Goal: Task Accomplishment & Management: Use online tool/utility

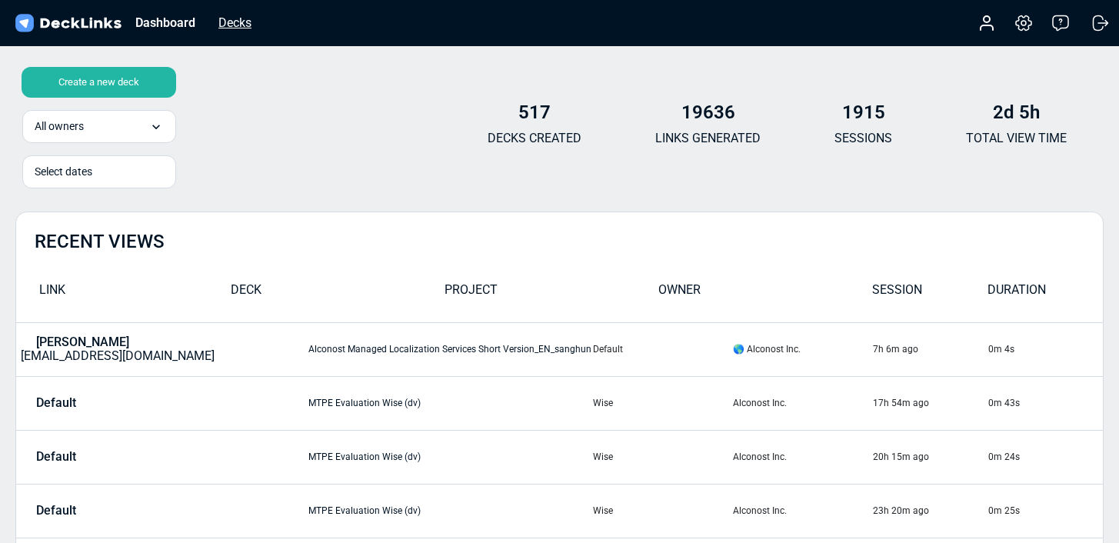
click at [218, 23] on div "Decks" at bounding box center [235, 22] width 48 height 19
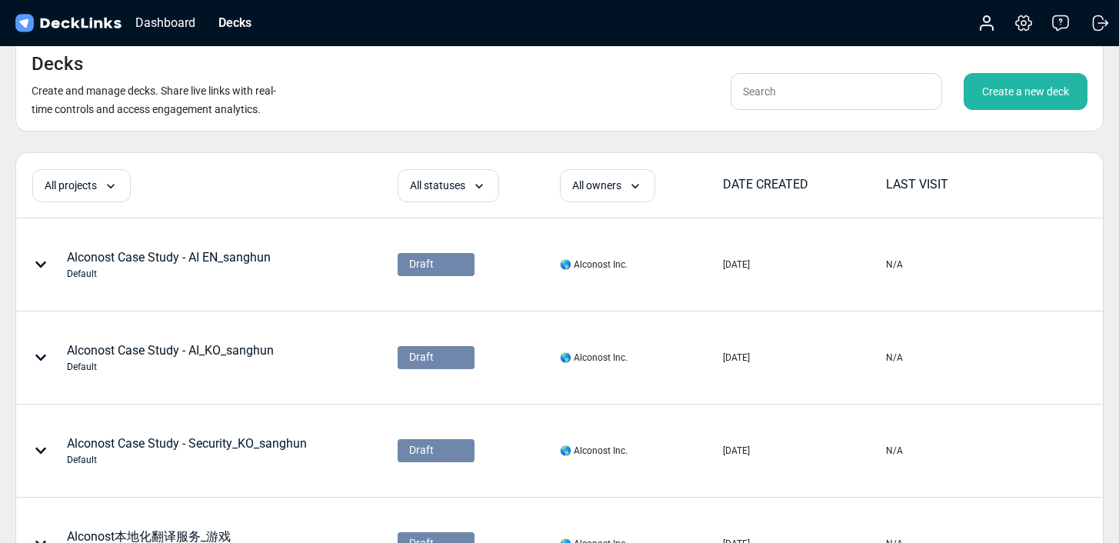
click at [1050, 88] on div "Create a new deck" at bounding box center [1026, 91] width 124 height 37
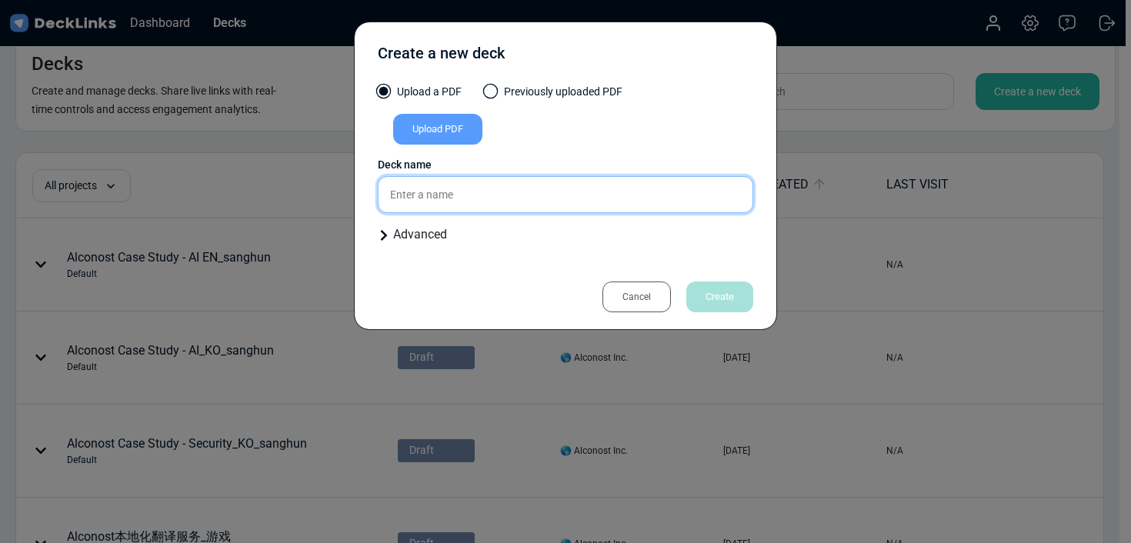
click at [442, 198] on input "text" at bounding box center [565, 194] width 375 height 37
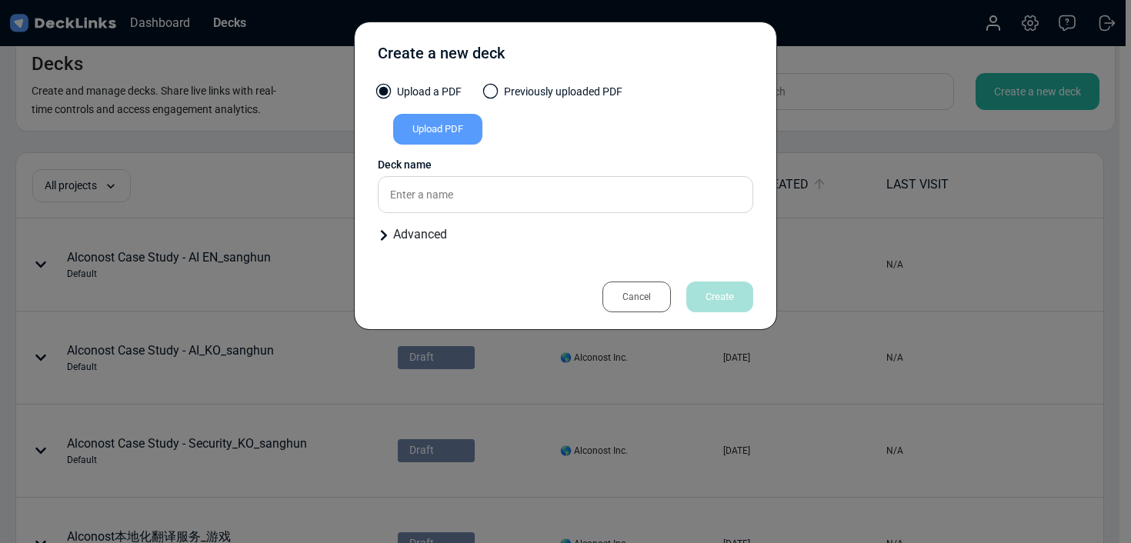
click at [415, 142] on div "Upload PDF" at bounding box center [437, 129] width 89 height 31
click at [0, 0] on input "Upload PDF" at bounding box center [0, 0] width 0 height 0
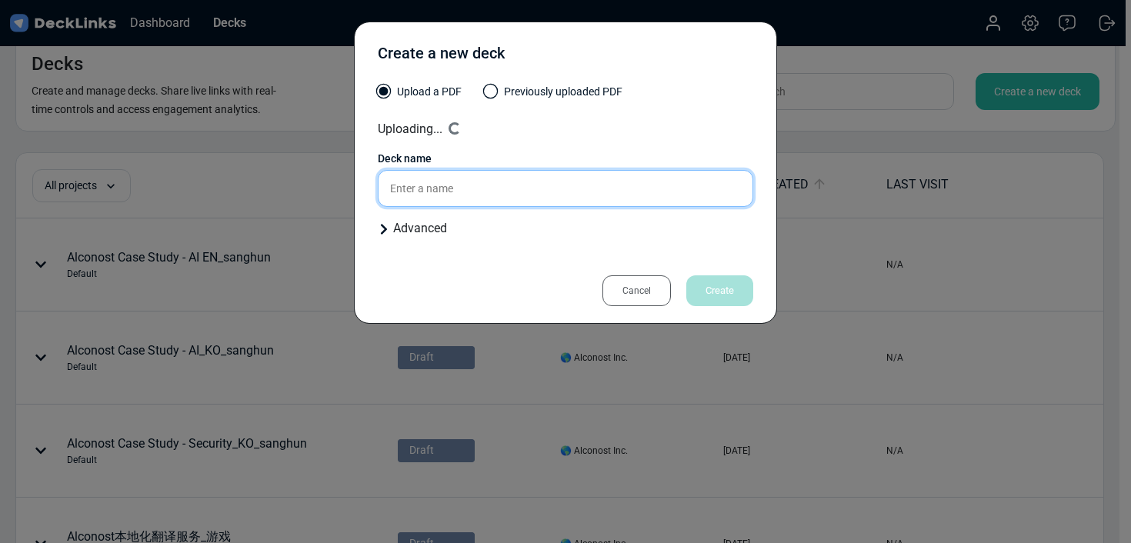
click at [494, 192] on input "text" at bounding box center [565, 188] width 375 height 37
click at [397, 188] on input "FIntech case for [PERSON_NAME] / [PERSON_NAME]" at bounding box center [565, 188] width 375 height 37
click at [610, 180] on input "Fintech case for [PERSON_NAME] / [PERSON_NAME]" at bounding box center [565, 188] width 375 height 37
click at [593, 188] on input "Fintech case for [PERSON_NAME] / [PERSON_NAME]" at bounding box center [565, 188] width 375 height 37
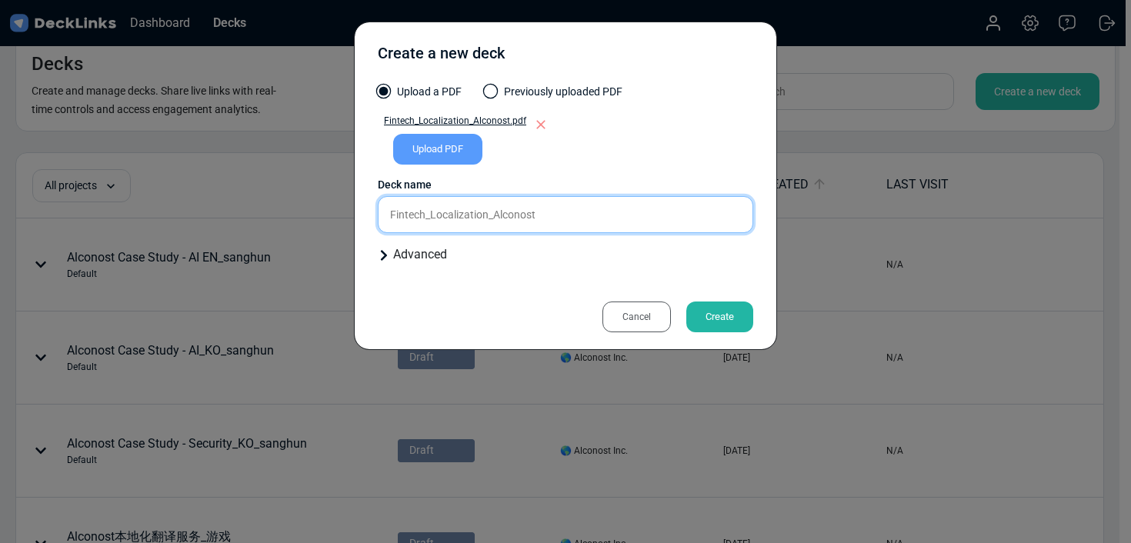
click at [592, 223] on input "Fintech_Localization_Alconost" at bounding box center [565, 214] width 375 height 37
click at [465, 221] on input "Fintech_Localization_Alconost" at bounding box center [565, 214] width 375 height 37
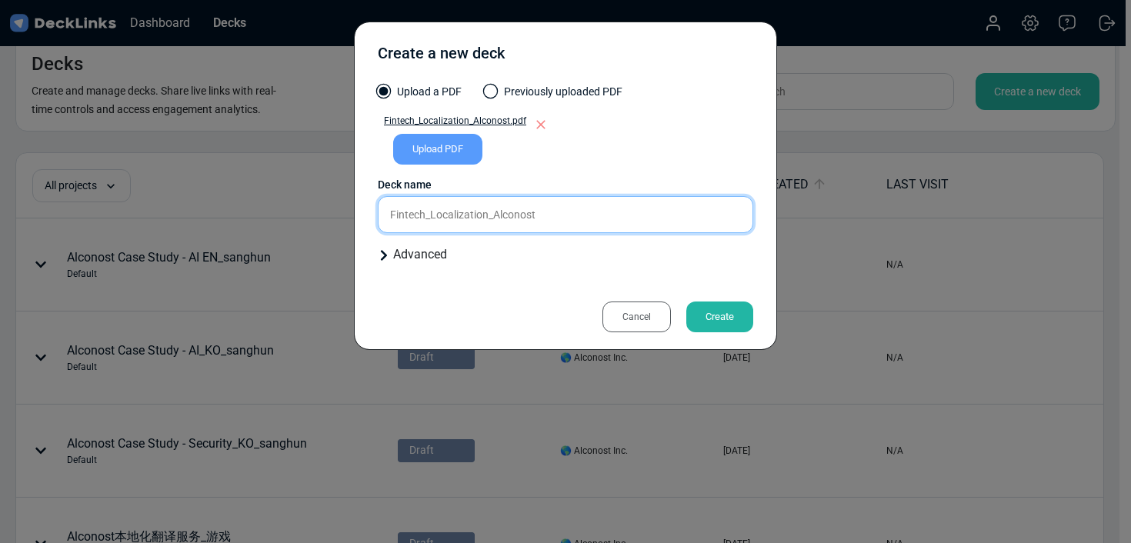
click at [553, 221] on input "Fintech_Localization_Alconost" at bounding box center [565, 214] width 375 height 37
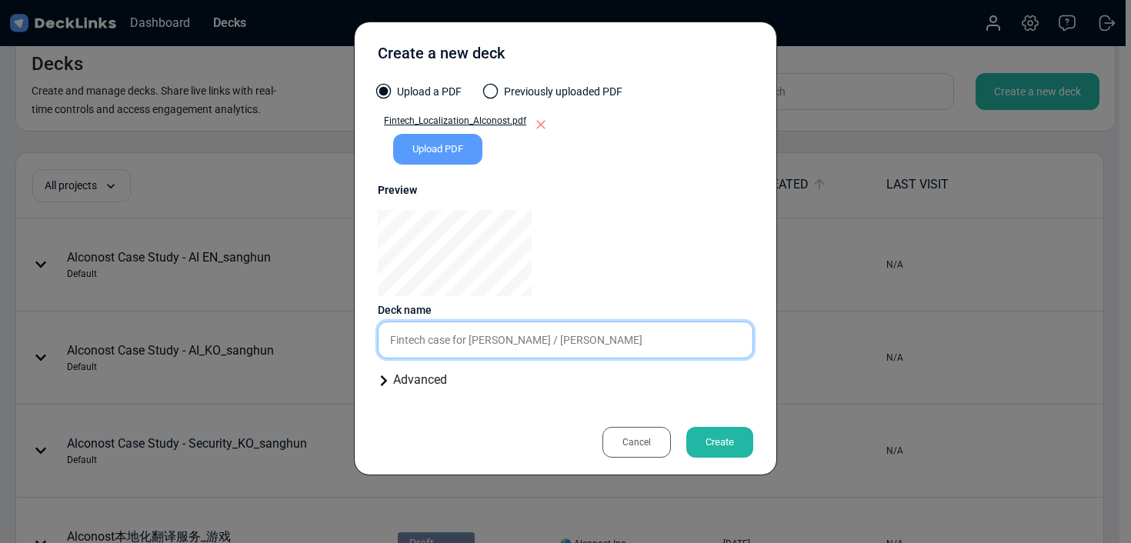
type input "Fintech case for [PERSON_NAME] / [PERSON_NAME]"
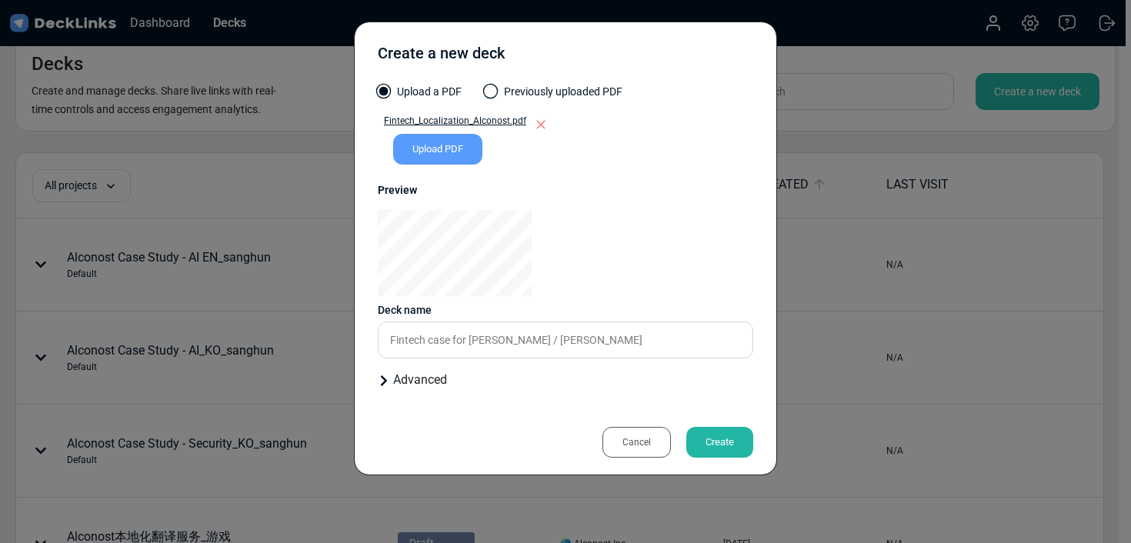
click at [726, 442] on div "Create" at bounding box center [719, 442] width 67 height 31
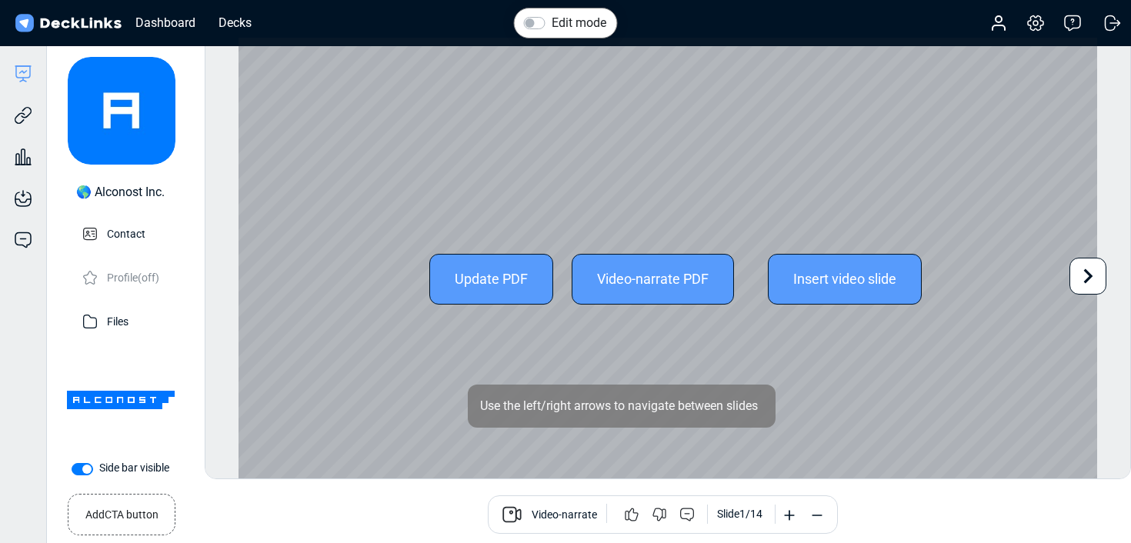
click at [1088, 280] on icon at bounding box center [1087, 276] width 29 height 29
click at [1083, 282] on icon at bounding box center [1087, 276] width 29 height 29
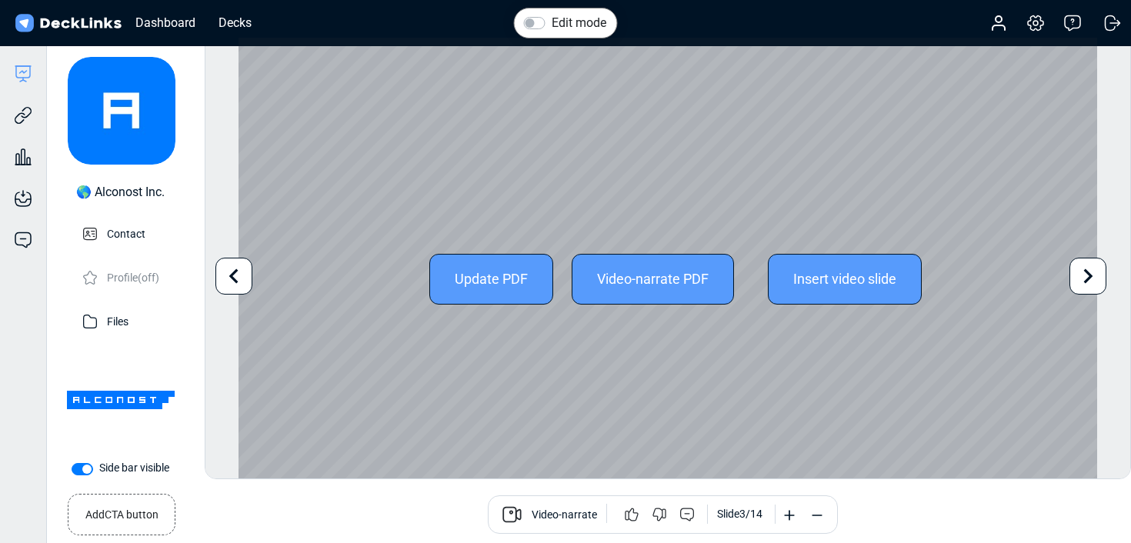
click at [1094, 282] on icon at bounding box center [1087, 276] width 29 height 29
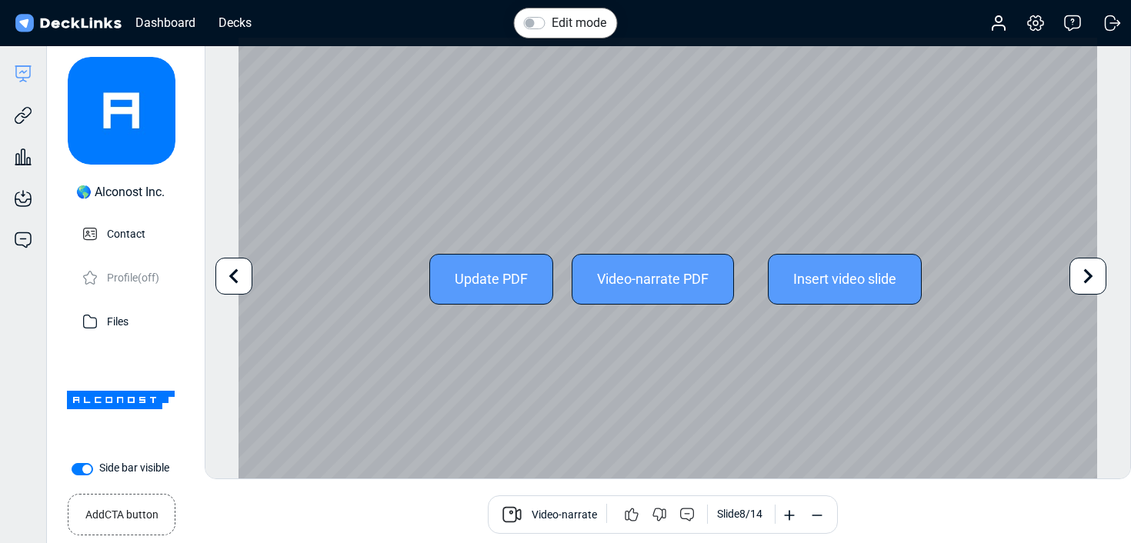
click at [1094, 282] on icon at bounding box center [1087, 276] width 29 height 29
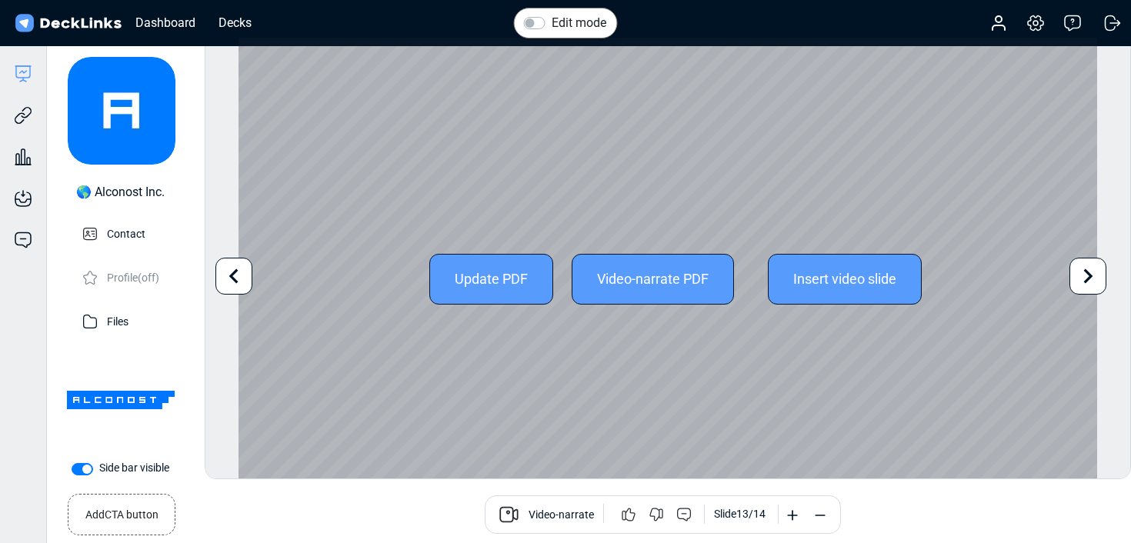
click at [1094, 282] on icon at bounding box center [1087, 276] width 29 height 29
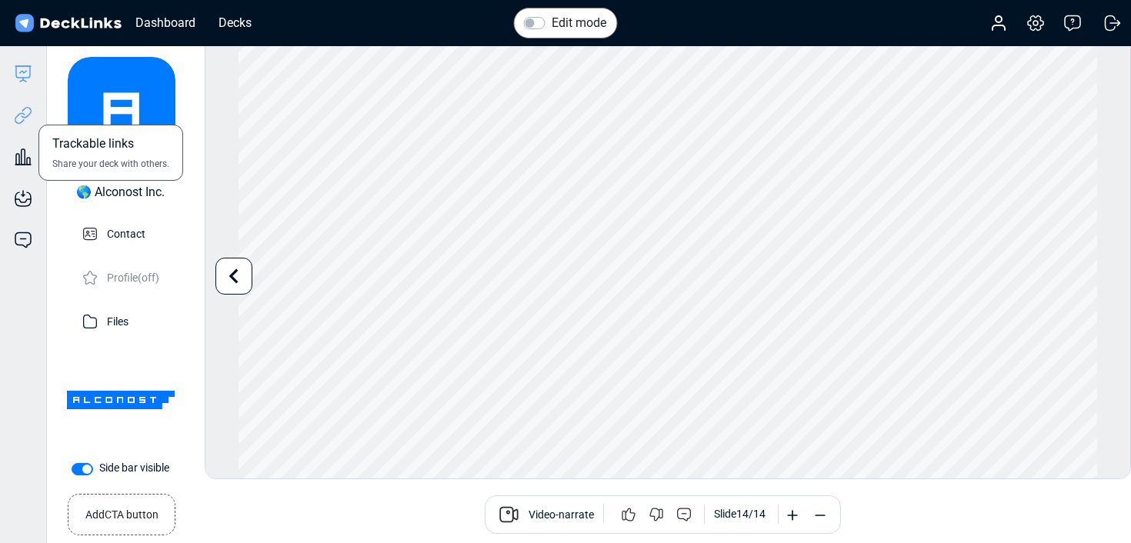
click at [27, 116] on icon at bounding box center [26, 113] width 11 height 12
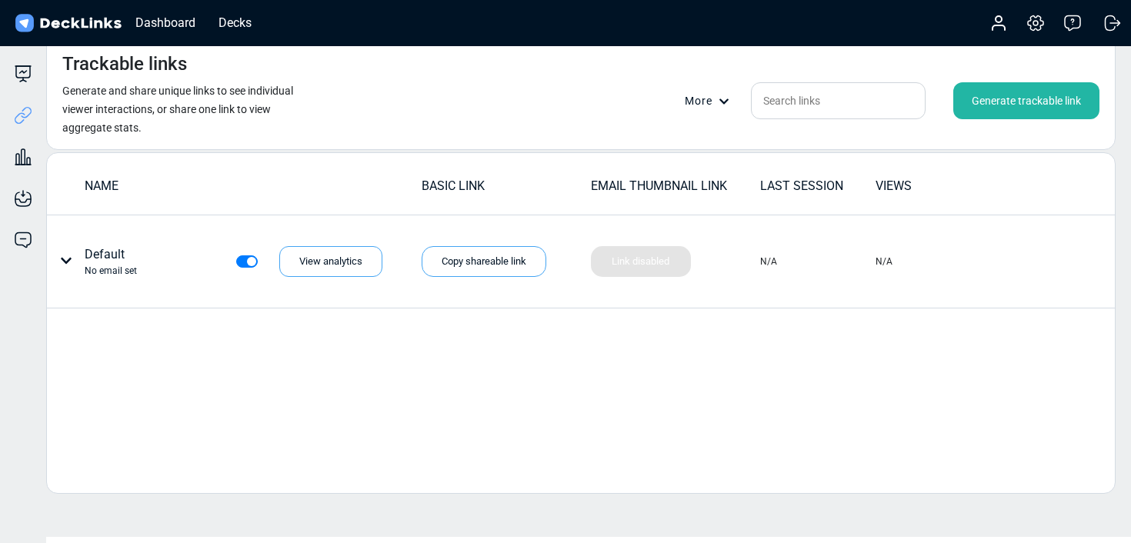
click at [1054, 108] on div "Generate trackable link" at bounding box center [1026, 100] width 146 height 37
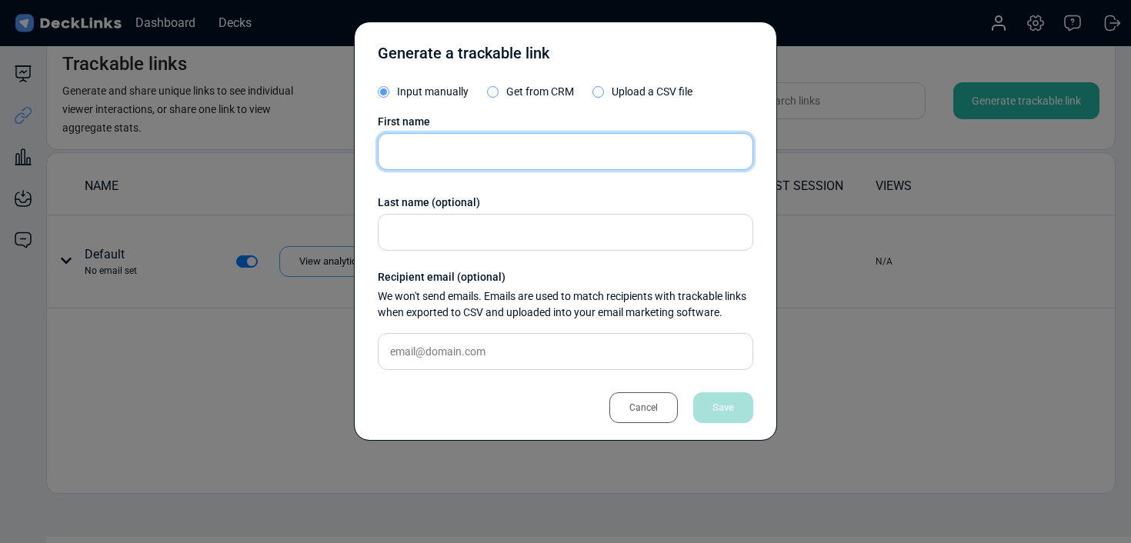
click at [532, 145] on input "text" at bounding box center [565, 151] width 375 height 37
type input "M"
type input "[PERSON_NAME]"
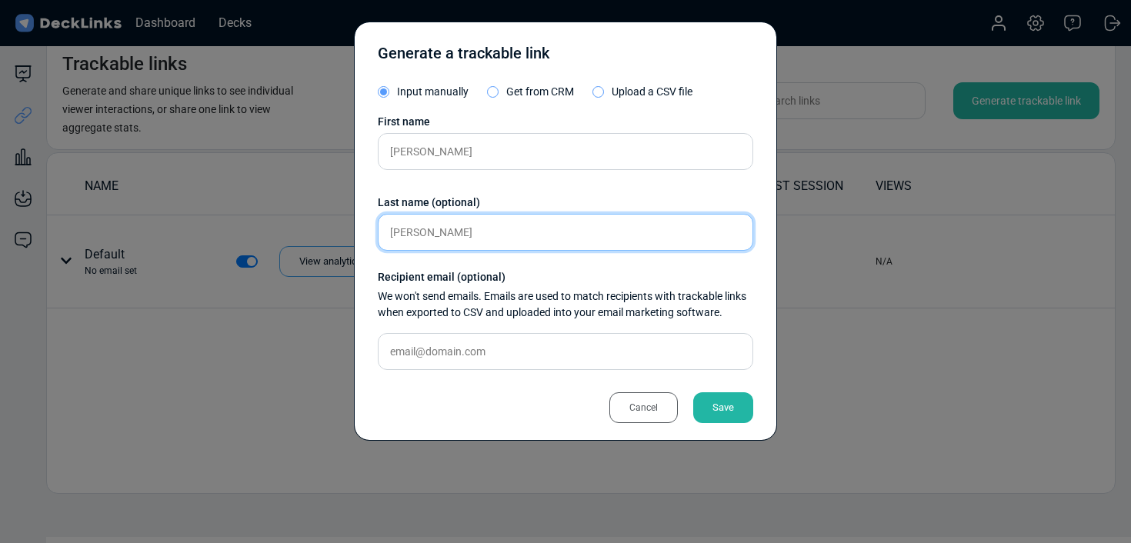
type input "[PERSON_NAME]"
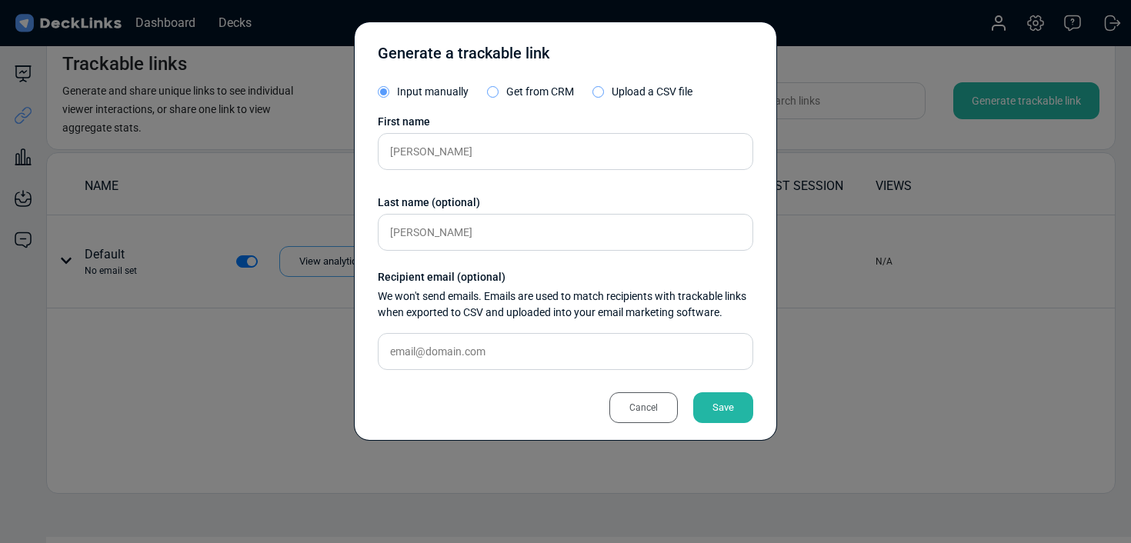
click at [719, 403] on div "Save" at bounding box center [723, 407] width 60 height 31
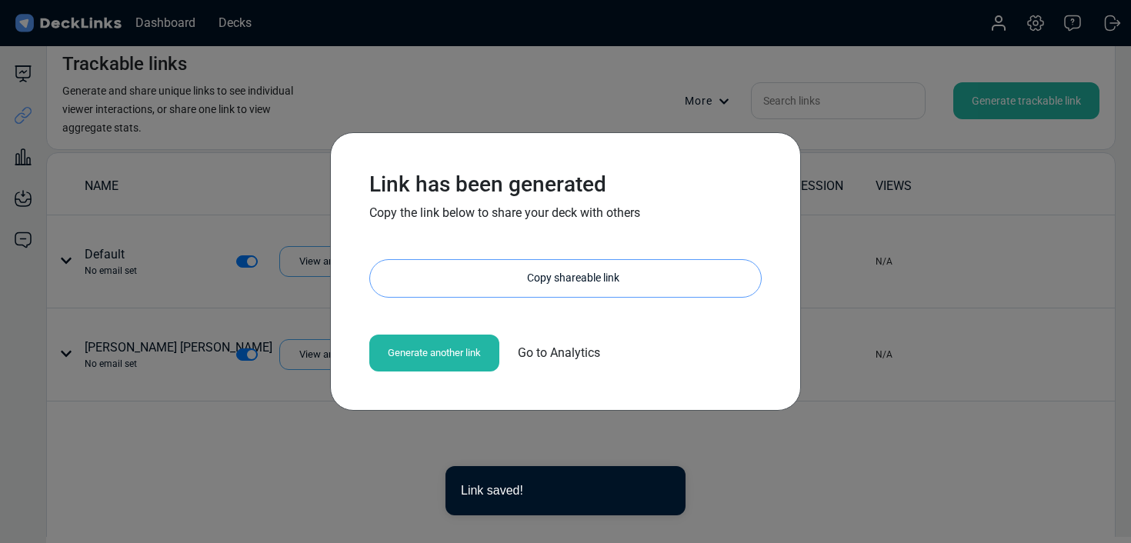
click at [516, 285] on div "Copy shareable link" at bounding box center [572, 278] width 375 height 37
